Goal: Transaction & Acquisition: Purchase product/service

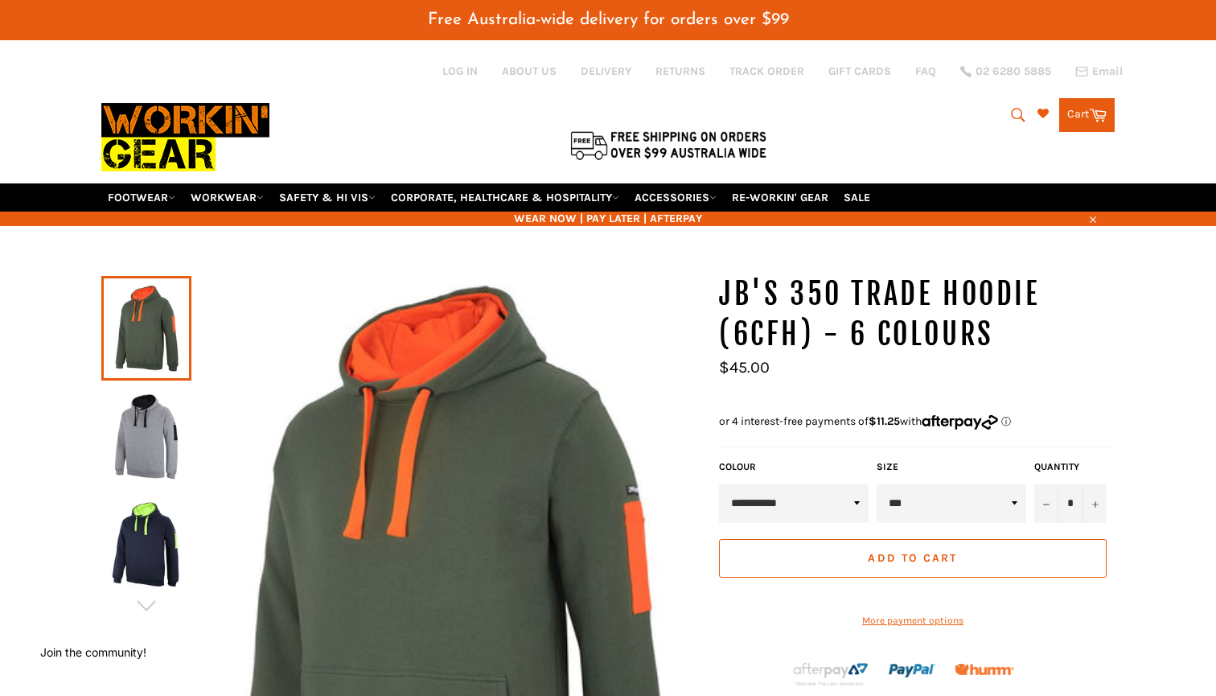
select select "*********"
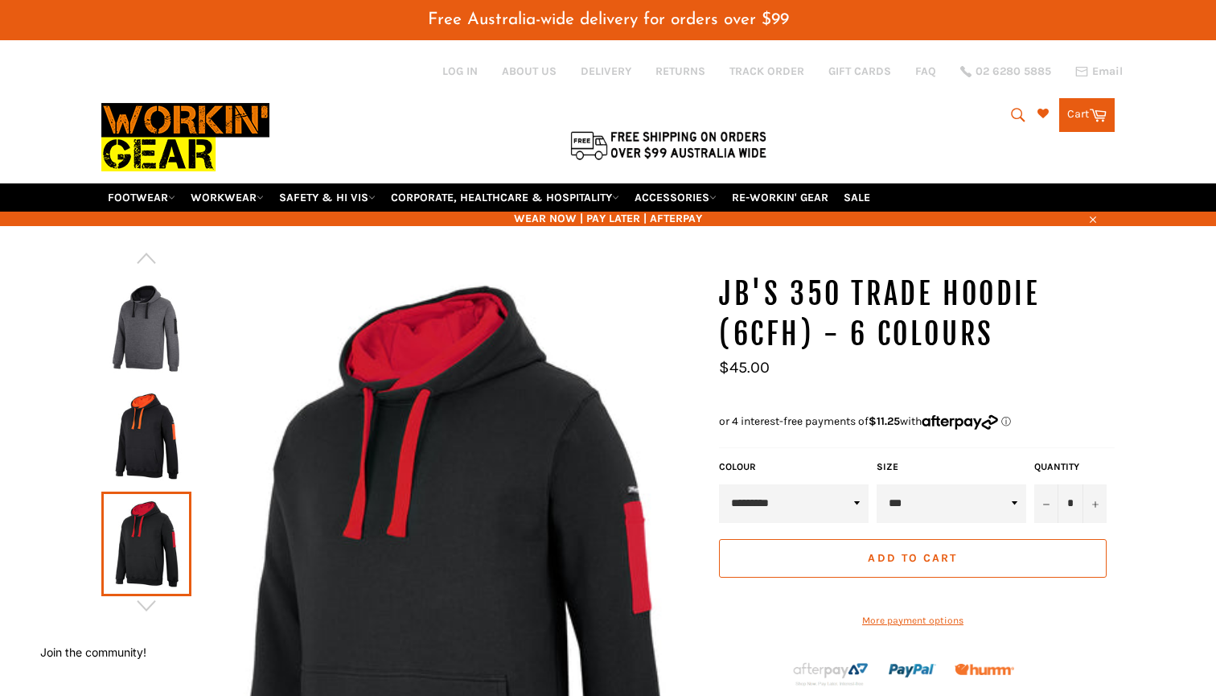
select select "***"
click at [1103, 484] on button "+" at bounding box center [1095, 503] width 24 height 39
type input "*"
click at [969, 539] on button "Add to Cart" at bounding box center [913, 558] width 388 height 39
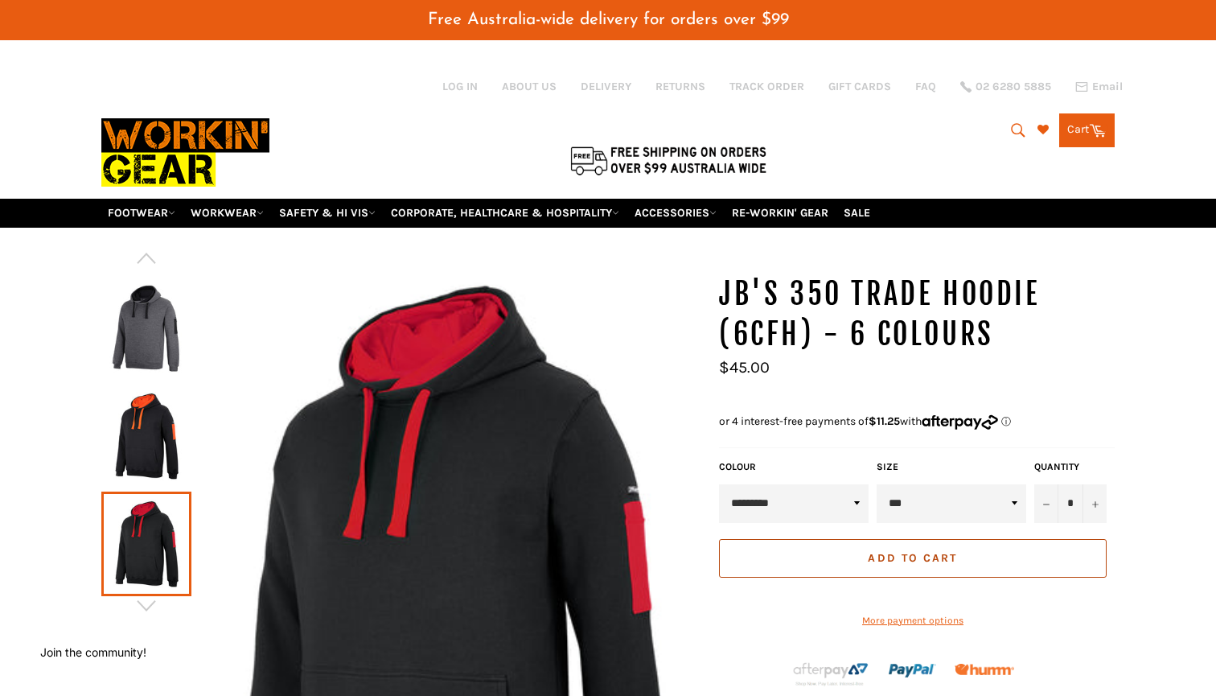
click at [934, 551] on span "Add to Cart" at bounding box center [912, 558] width 89 height 14
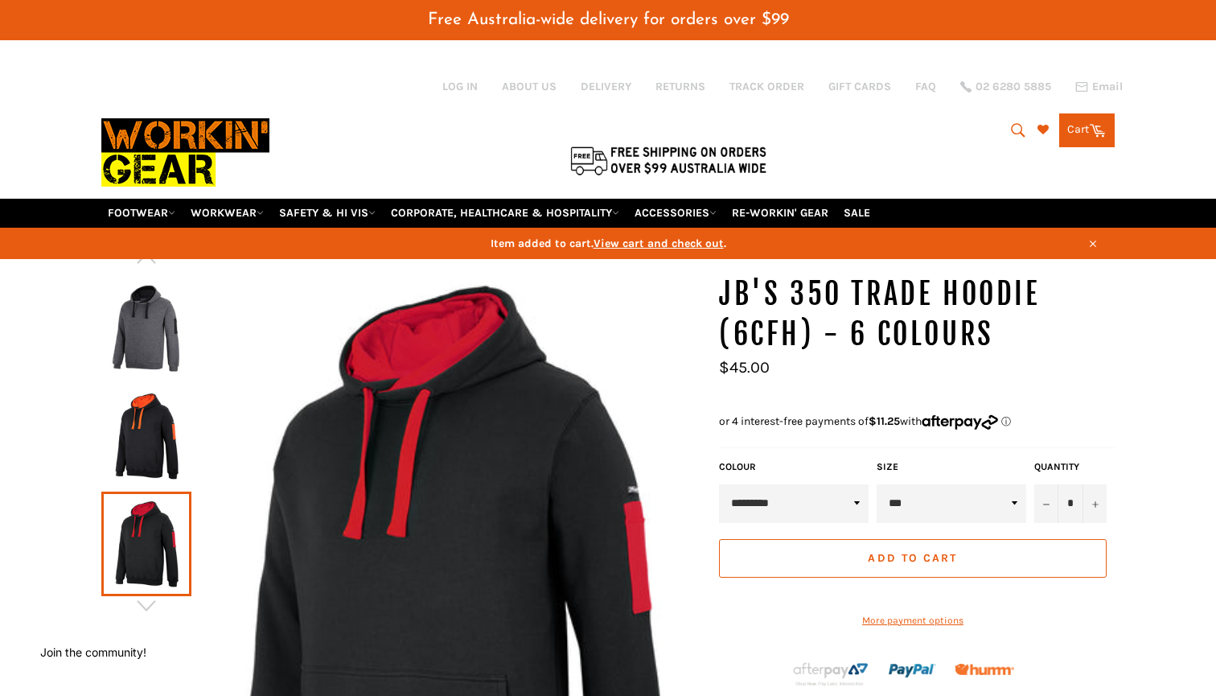
select select "***"
click at [978, 539] on button "Add to Cart" at bounding box center [913, 558] width 388 height 39
click at [1083, 124] on link "Cart Cart 0 items" at bounding box center [1087, 130] width 56 height 34
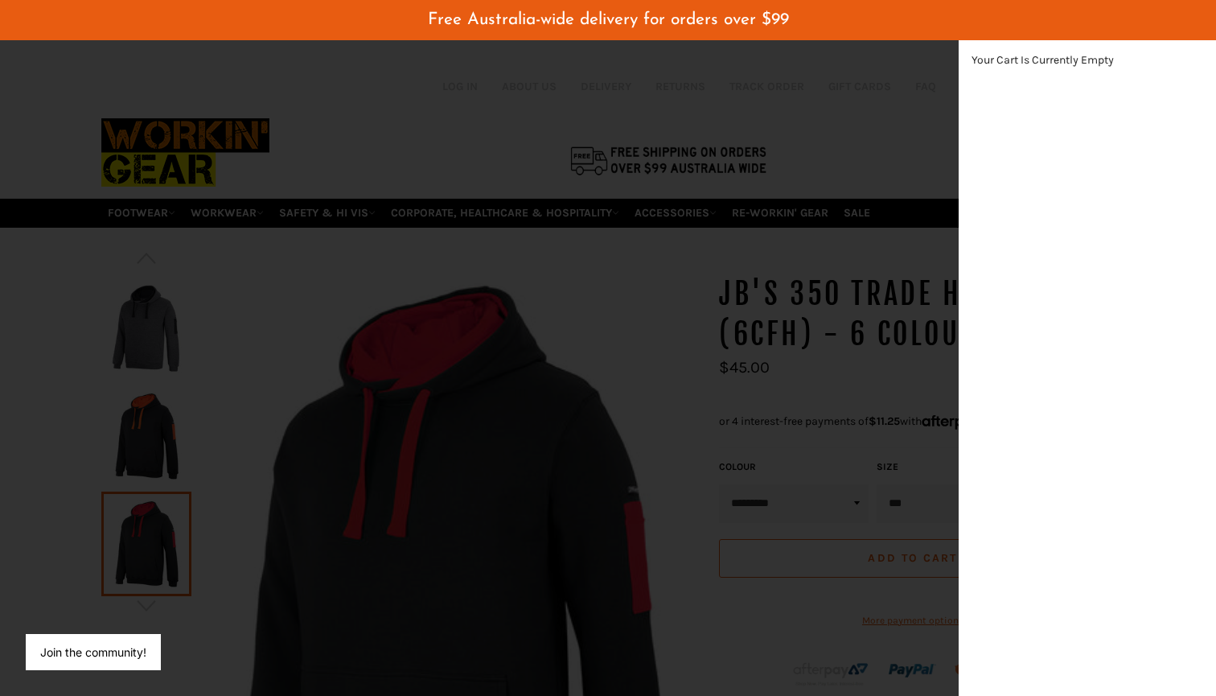
click at [607, 321] on div "modal" at bounding box center [608, 348] width 1216 height 696
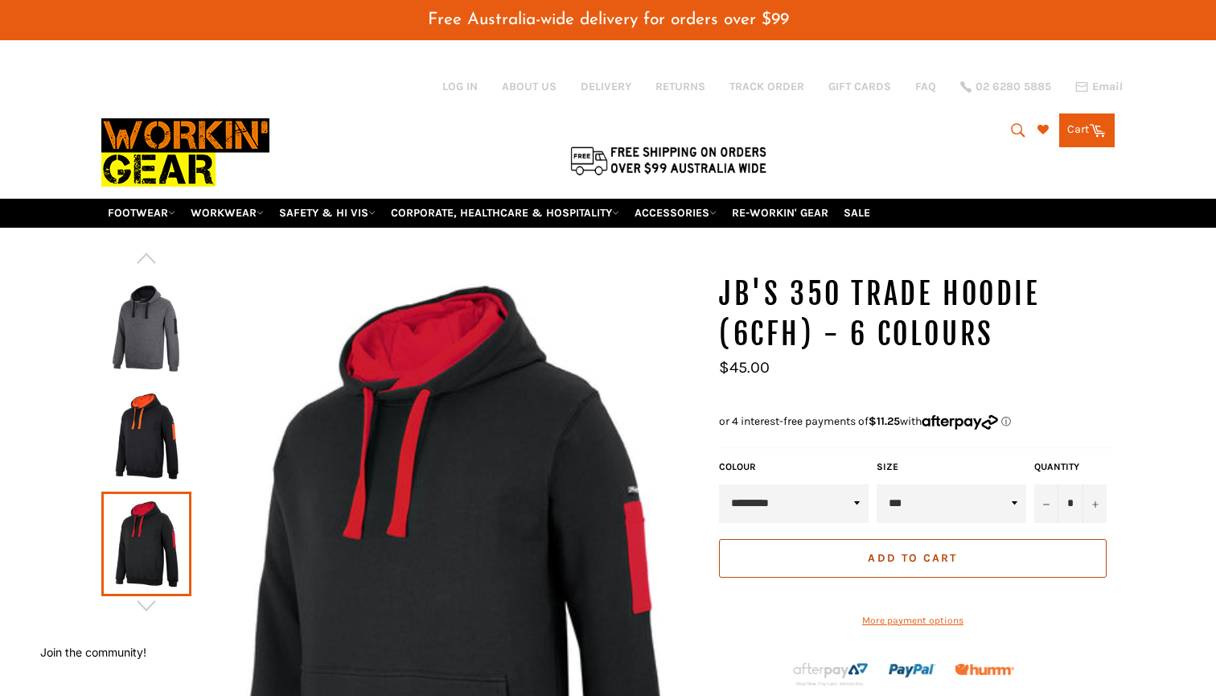
click at [947, 551] on button "Add to Cart" at bounding box center [913, 558] width 388 height 39
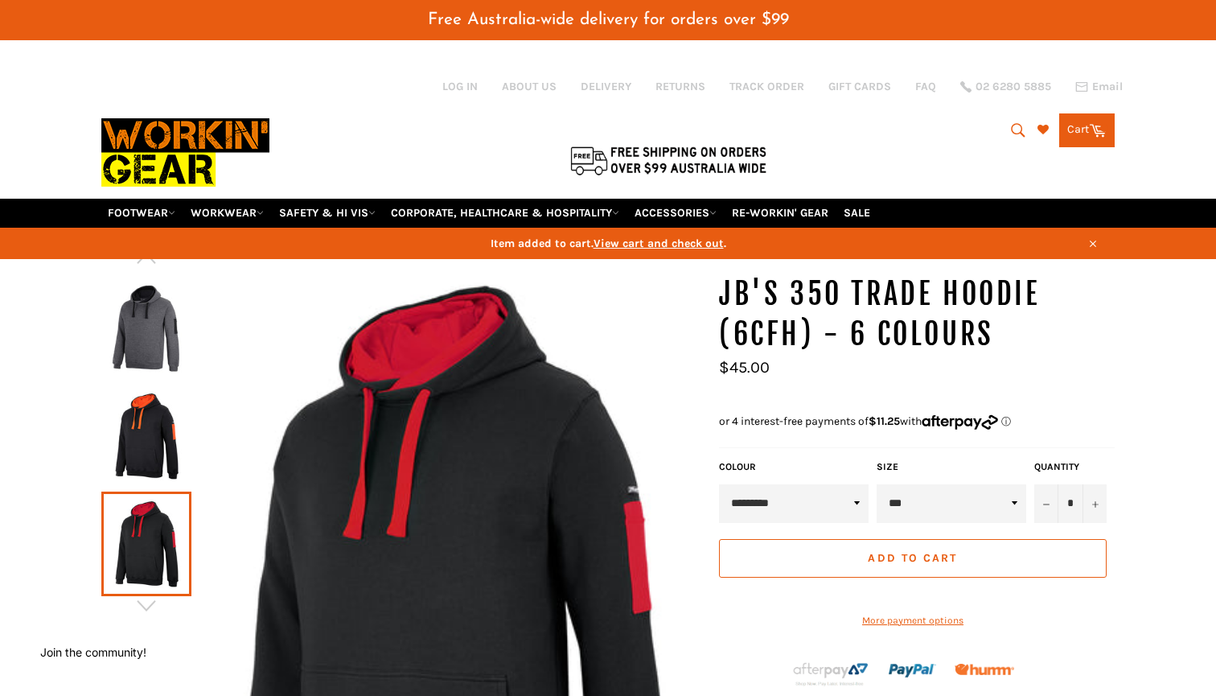
click at [688, 236] on span "View cart and check out" at bounding box center [659, 243] width 130 height 14
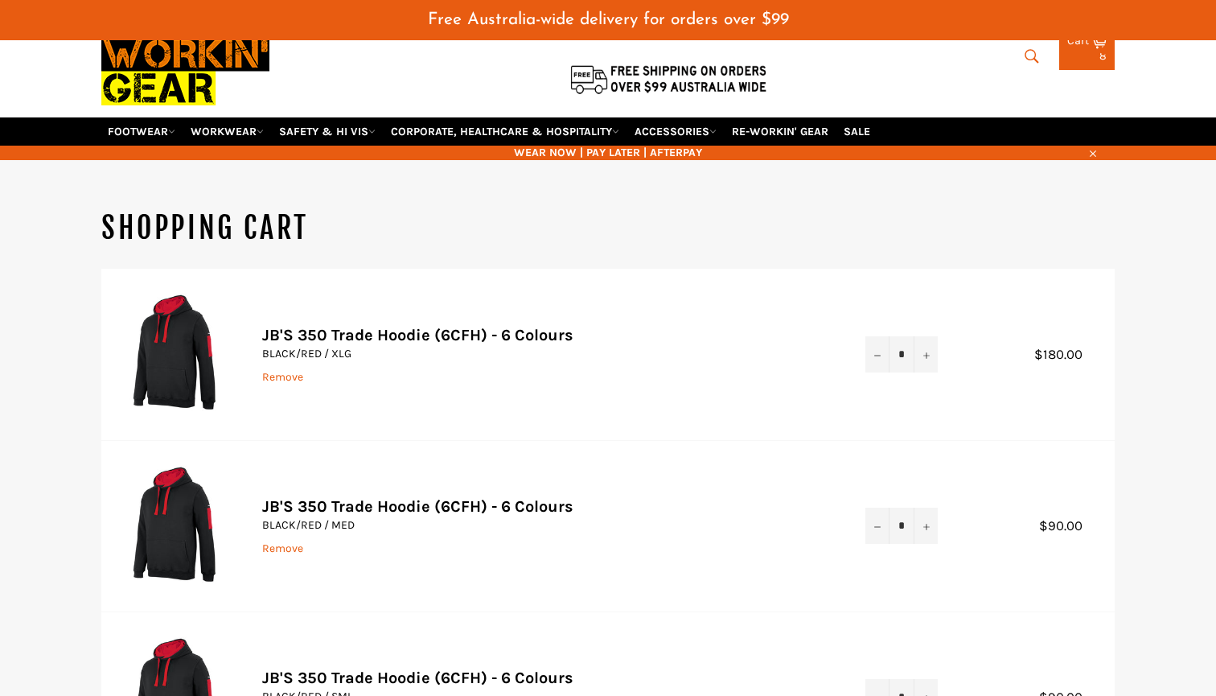
scroll to position [264, 0]
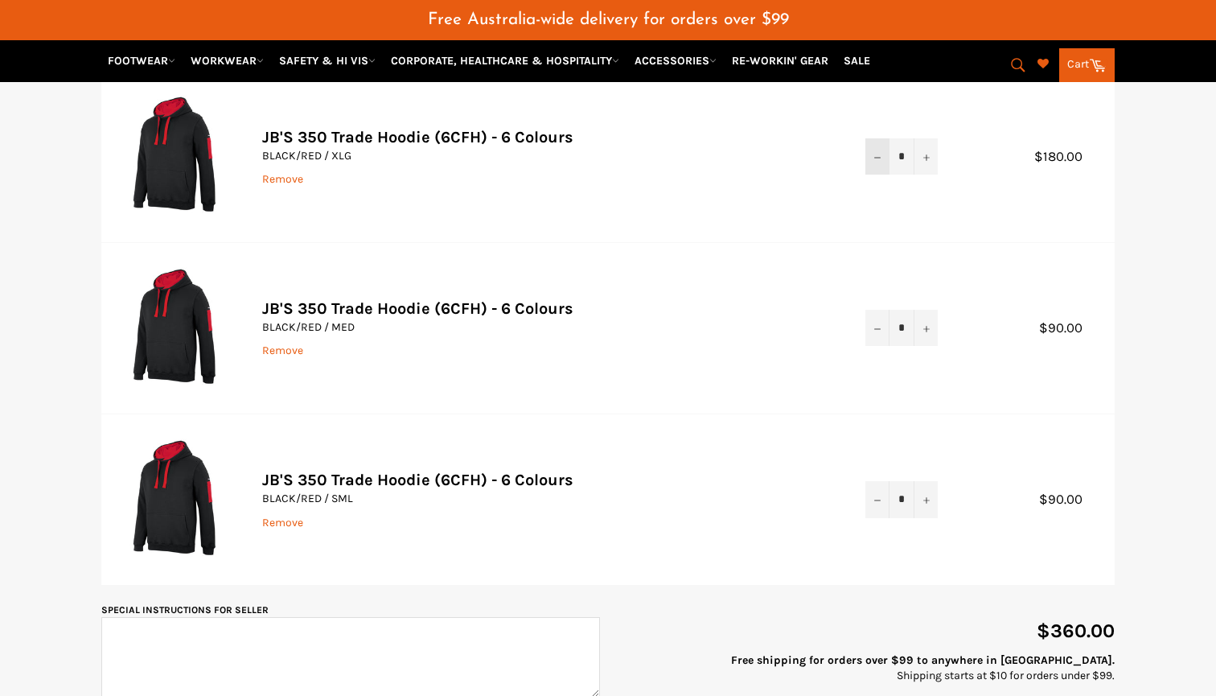
click at [879, 140] on button "−" at bounding box center [878, 156] width 24 height 36
click at [879, 140] on td "Quantity * − +" at bounding box center [901, 156] width 105 height 171
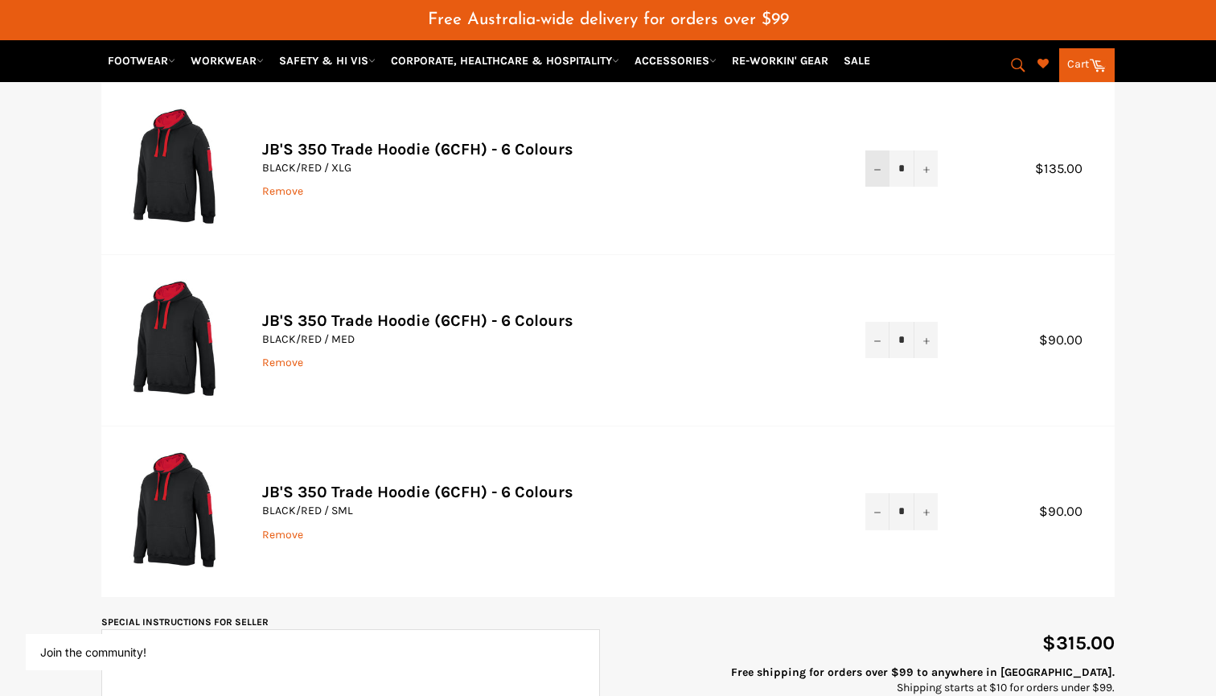
scroll to position [205, 0]
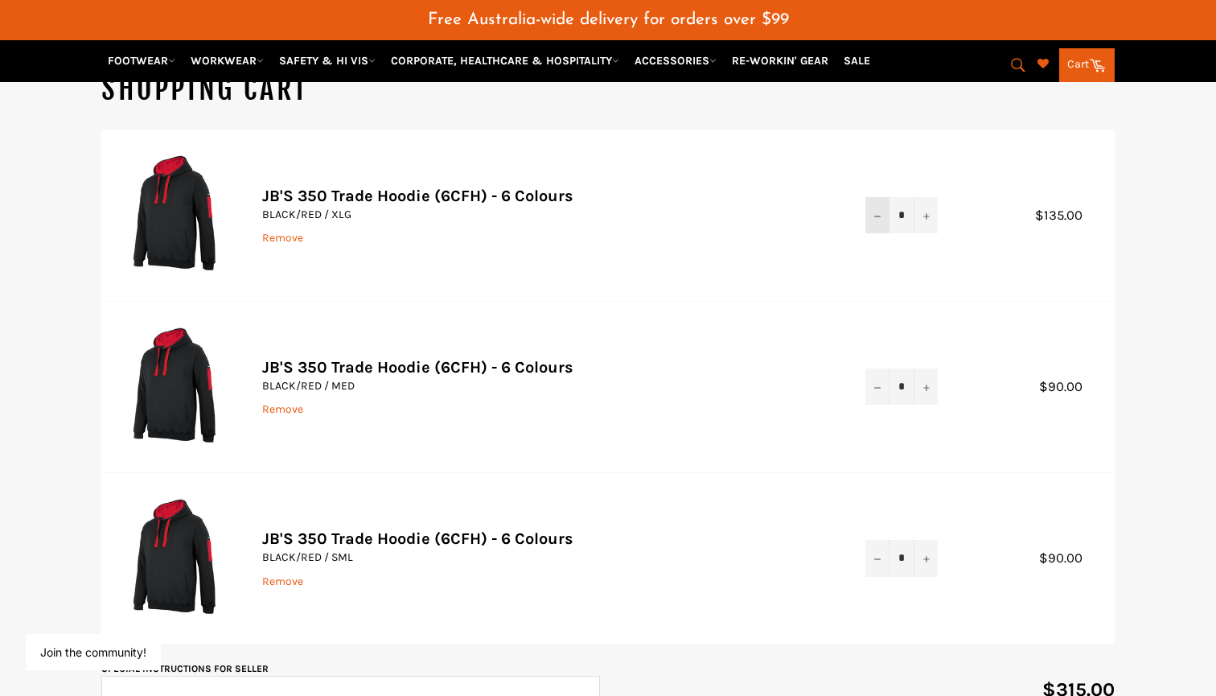
click at [875, 213] on icon "Reduce item quantity by one" at bounding box center [877, 216] width 6 height 6
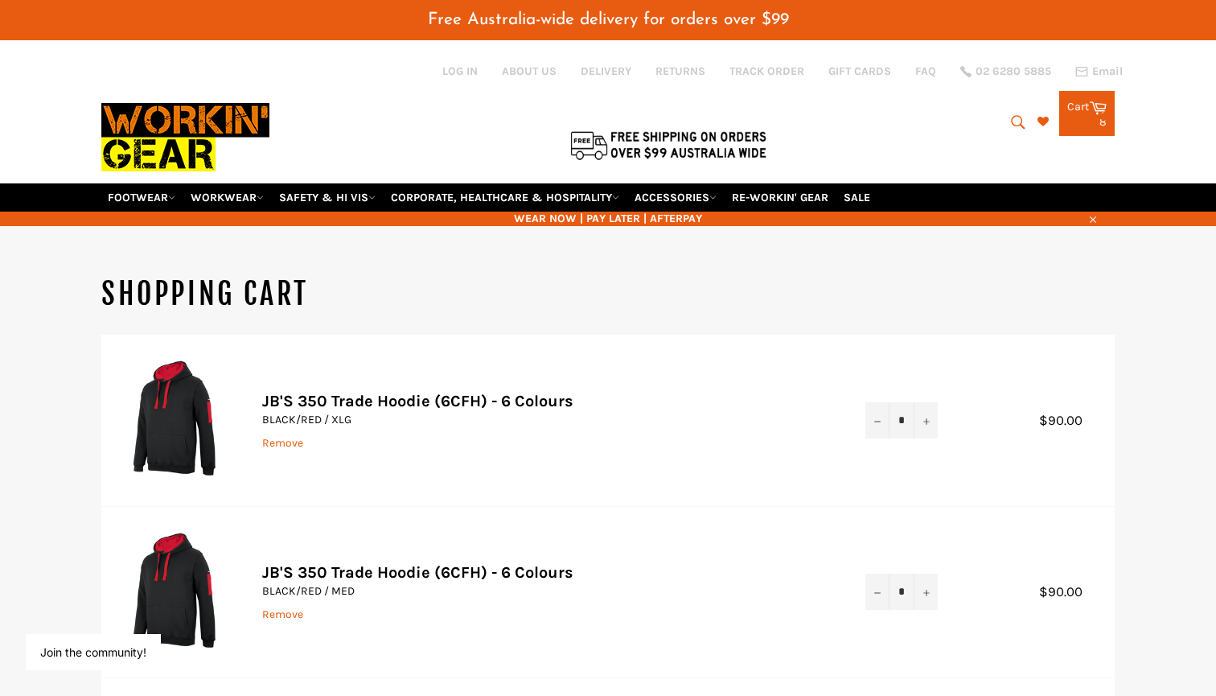
scroll to position [0, 0]
click at [1017, 113] on icon "submit" at bounding box center [1019, 122] width 18 height 18
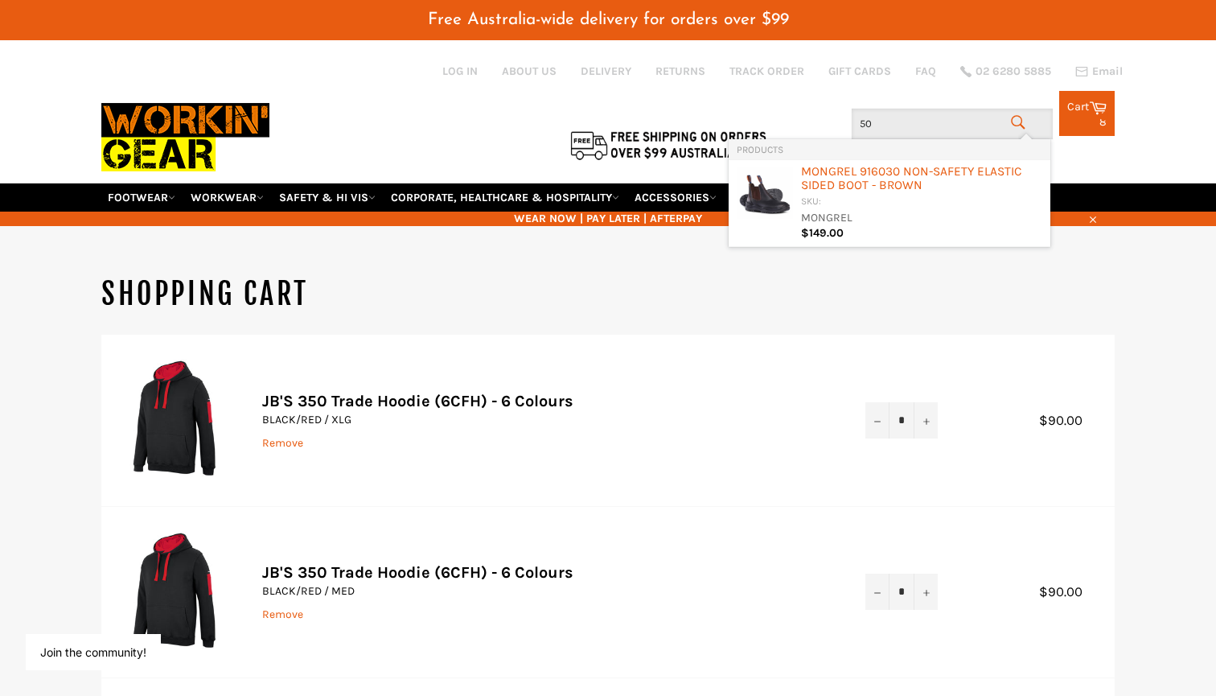
type input "5"
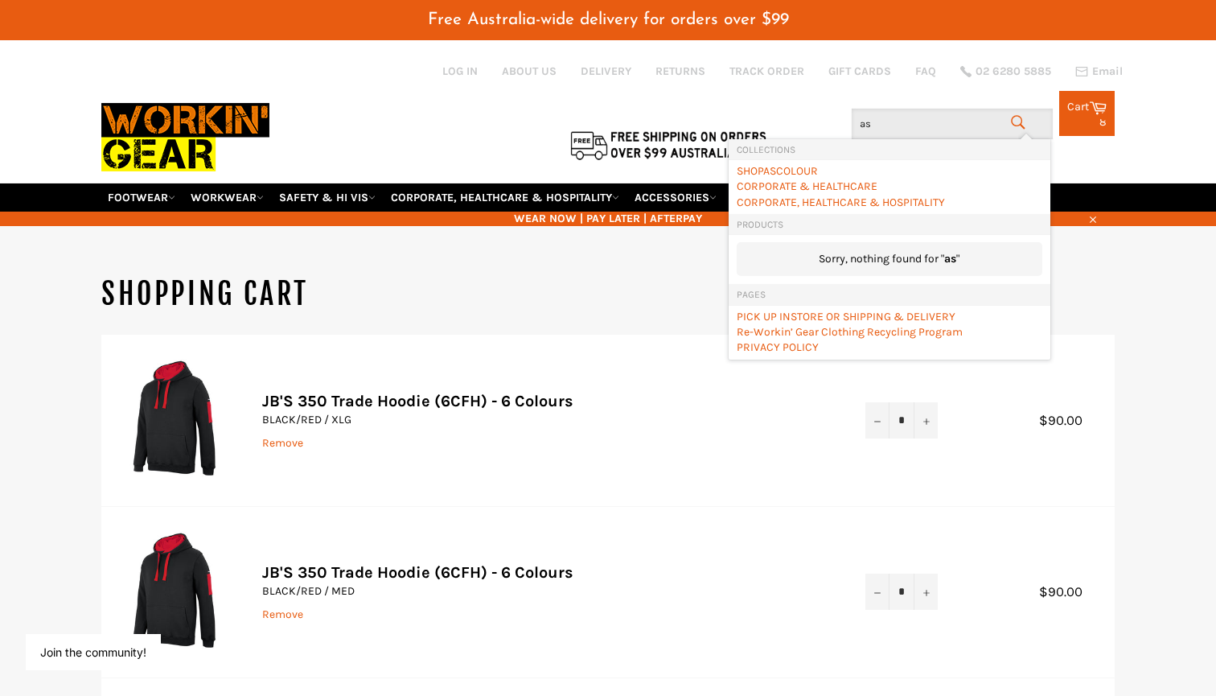
type input "a"
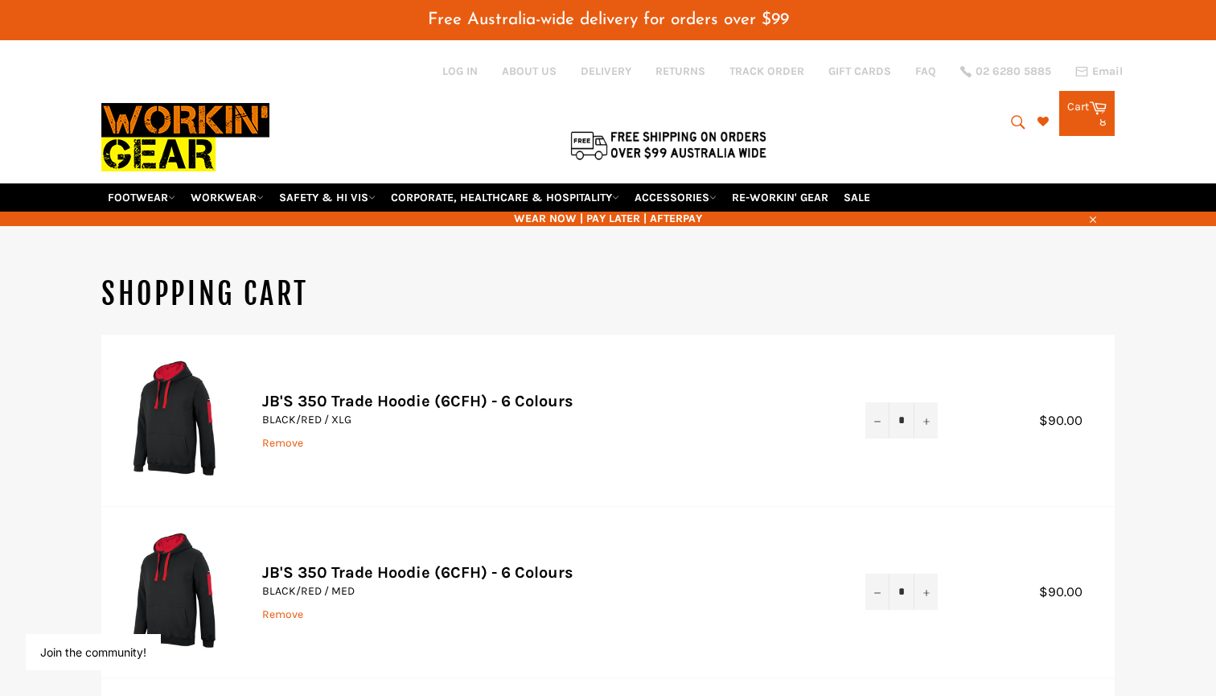
click at [489, 109] on div at bounding box center [439, 110] width 676 height 143
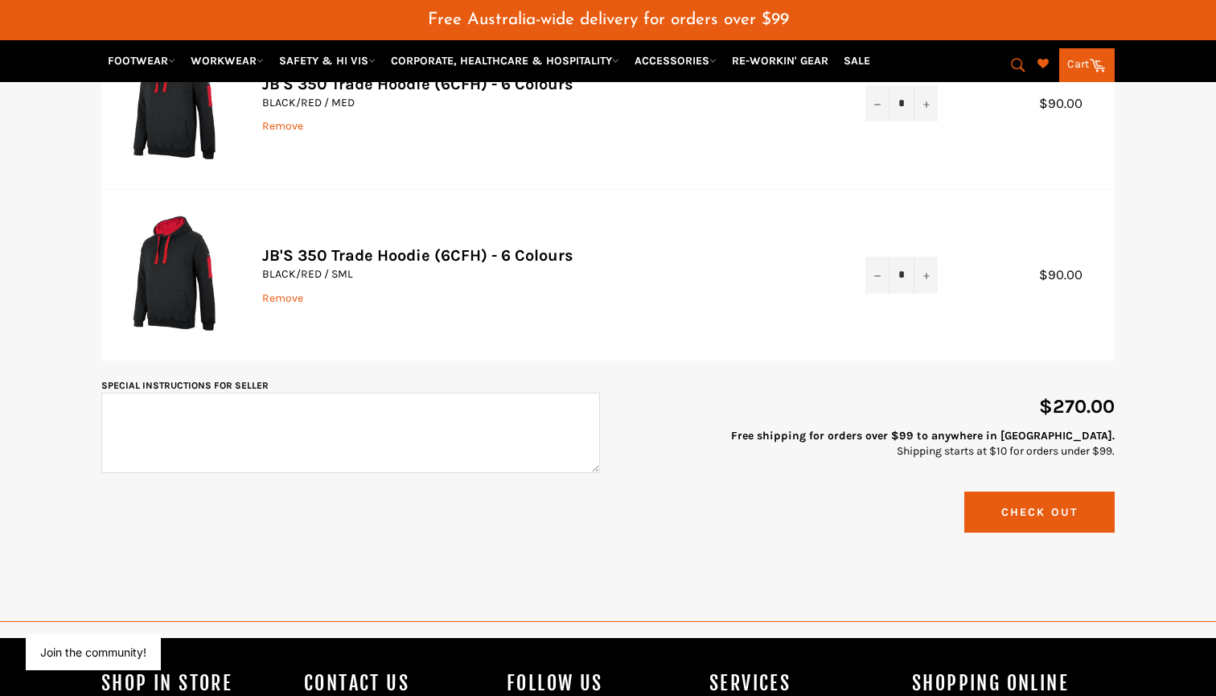
scroll to position [489, 0]
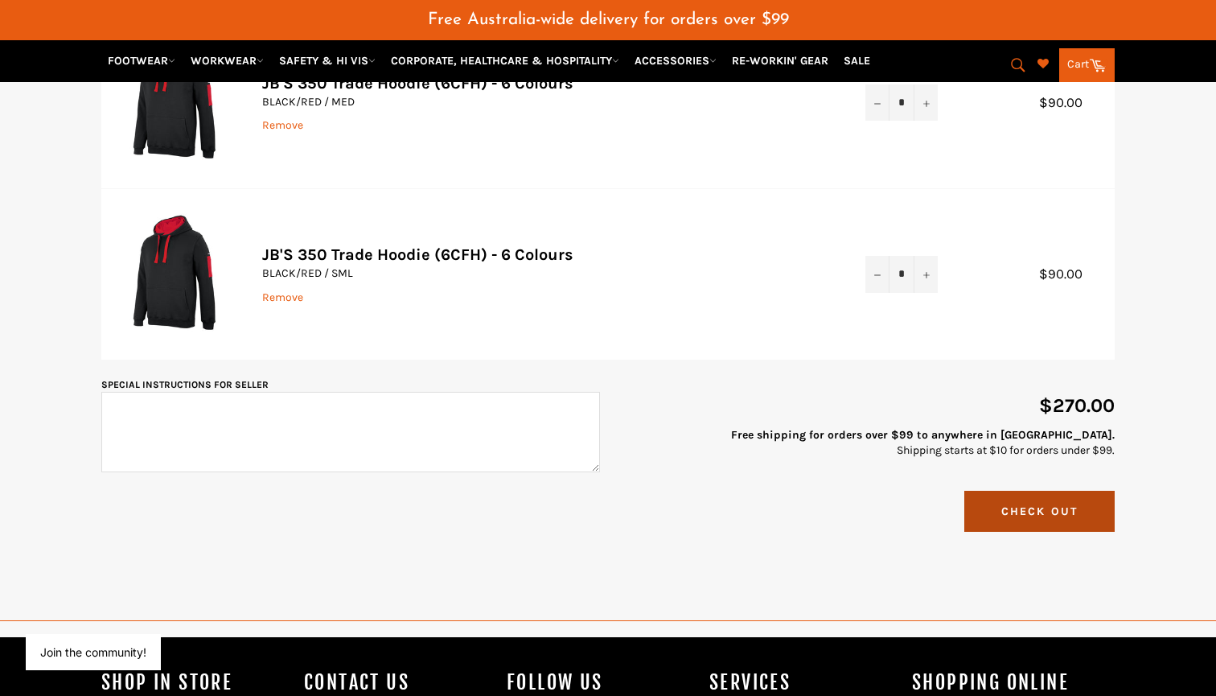
click at [1045, 491] on button "Check Out" at bounding box center [1039, 511] width 150 height 41
